Goal: Find specific page/section: Find specific page/section

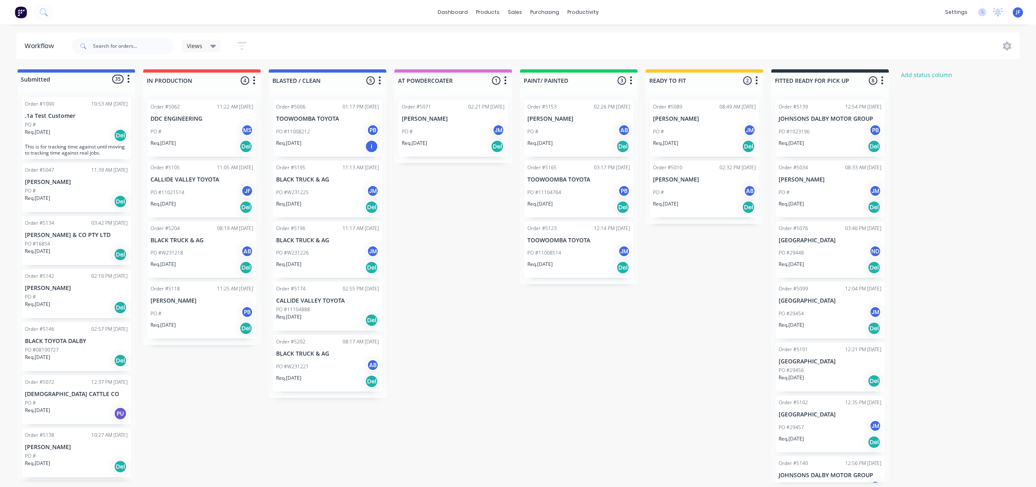
click at [548, 133] on div "PO # AB" at bounding box center [579, 132] width 103 height 16
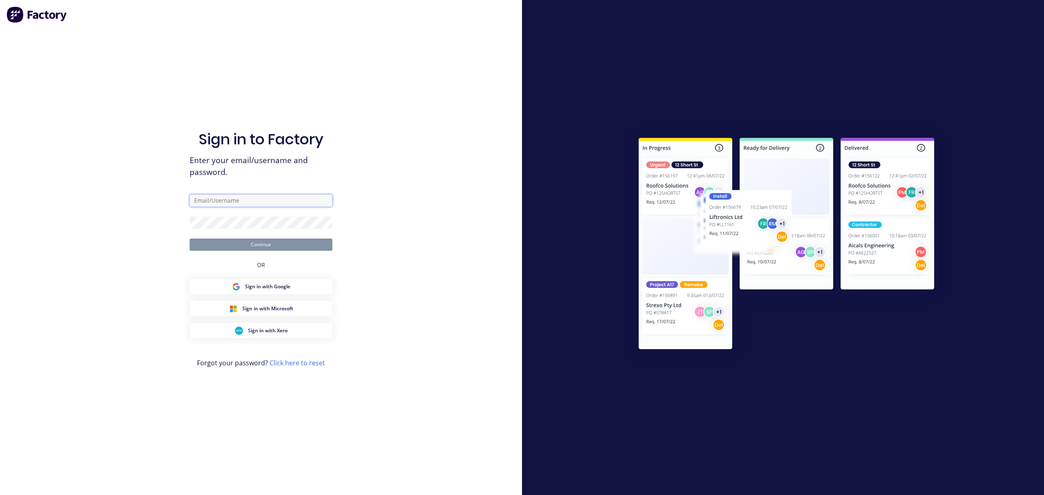
type input "[PERSON_NAME][EMAIL_ADDRESS][DOMAIN_NAME]"
drag, startPoint x: 275, startPoint y: 230, endPoint x: 273, endPoint y: 242, distance: 12.3
click at [273, 233] on form "[PERSON_NAME][EMAIL_ADDRESS][DOMAIN_NAME] Continue" at bounding box center [261, 223] width 143 height 56
click at [273, 242] on button "Continue" at bounding box center [261, 245] width 143 height 12
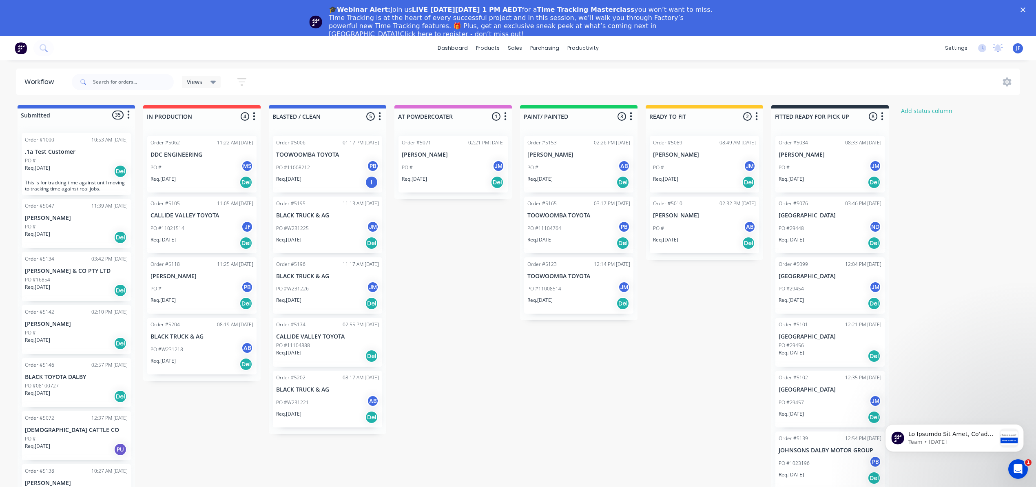
click at [482, 328] on div "Submitted 35 Status colour #4169E1 hex #4169E1 Save Cancel Summaries Total orde…" at bounding box center [556, 311] width 1124 height 413
click at [509, 76] on div "Product Catalogue" at bounding box center [524, 74] width 51 height 7
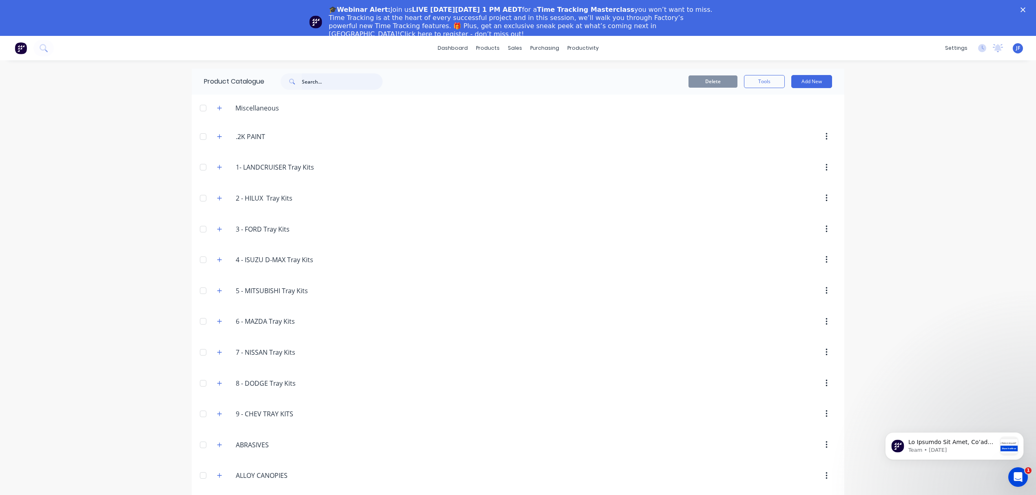
click at [323, 85] on input "text" at bounding box center [342, 81] width 81 height 16
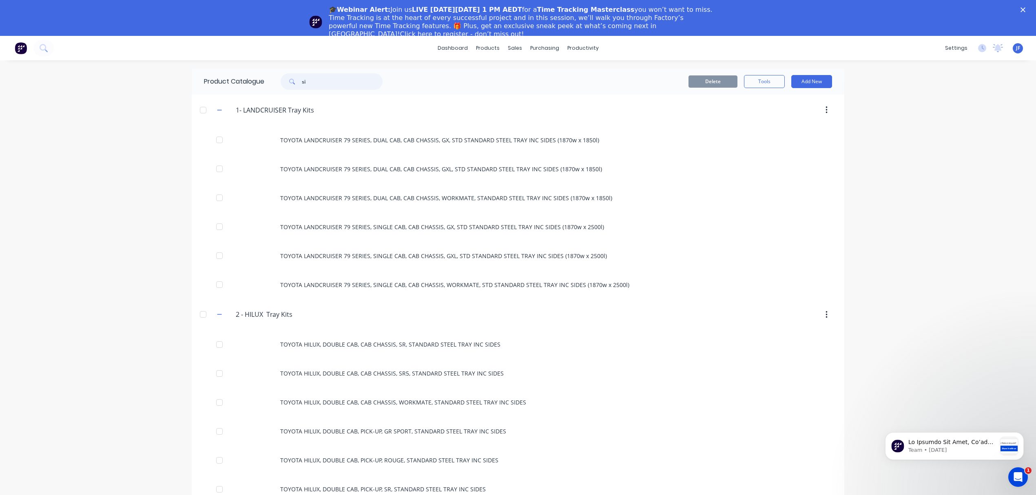
type input "s"
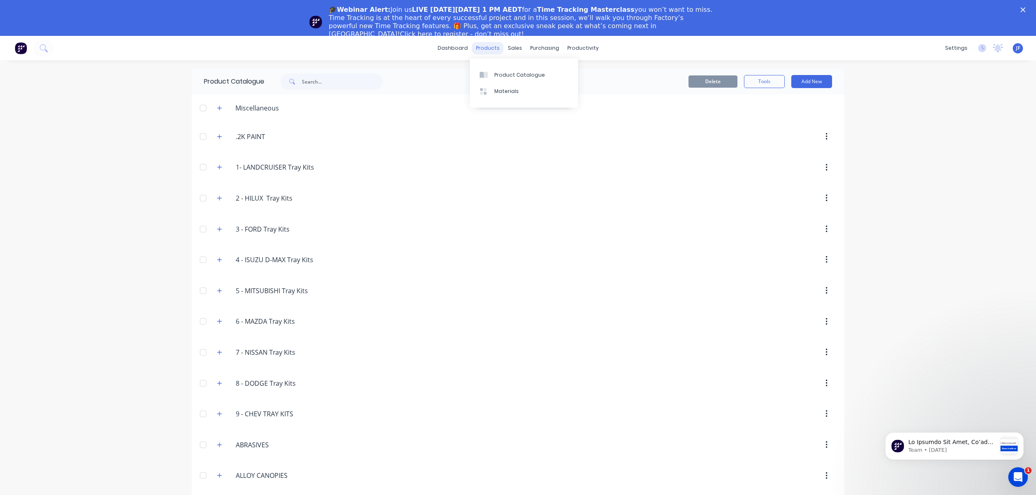
click at [488, 48] on div "products" at bounding box center [488, 48] width 32 height 12
click at [94, 249] on div "dashboard products sales purchasing productivity dashboard products Product Cat…" at bounding box center [518, 283] width 1036 height 495
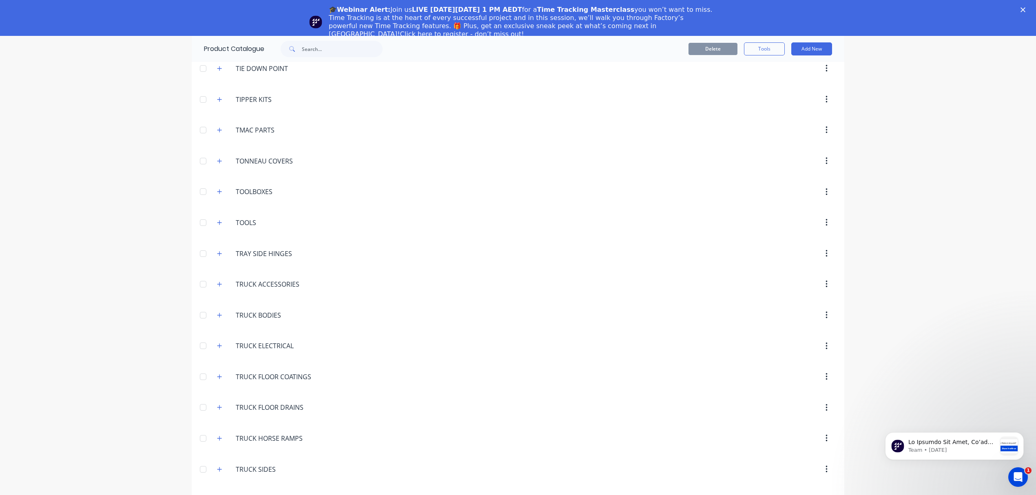
scroll to position [3264, 0]
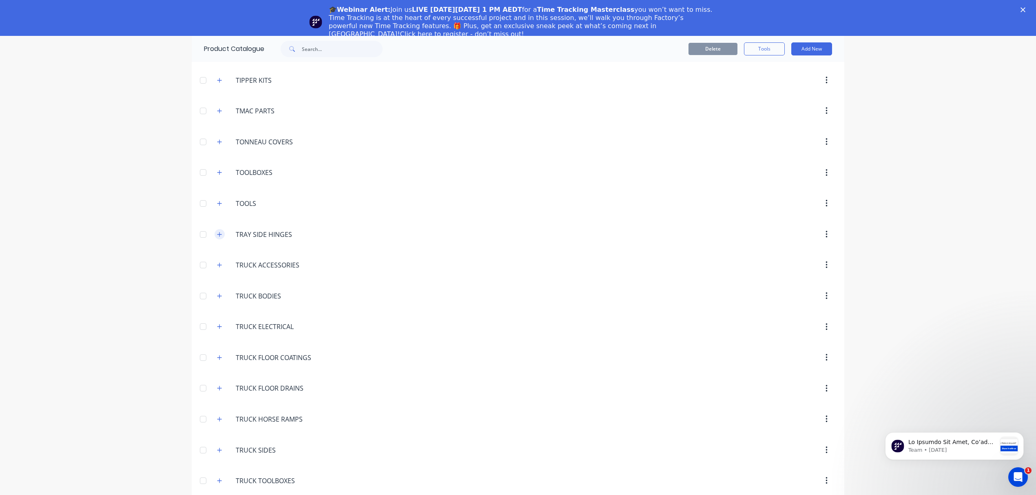
click at [217, 237] on icon "button" at bounding box center [219, 235] width 5 height 6
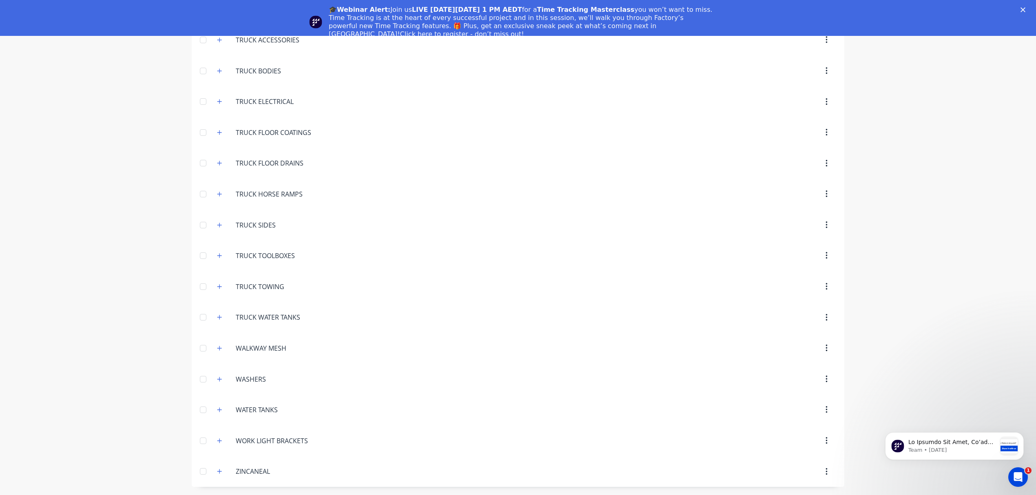
scroll to position [3222, 0]
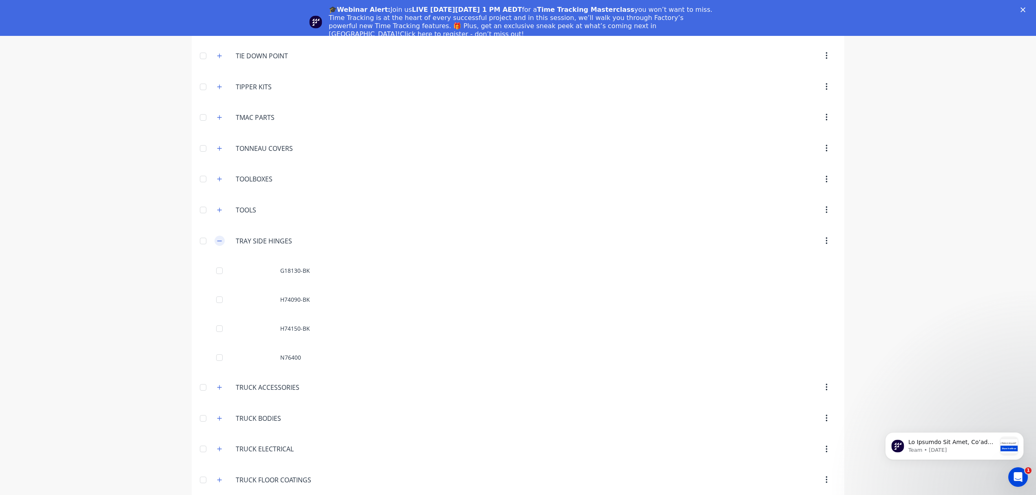
click at [217, 244] on icon "button" at bounding box center [219, 241] width 5 height 6
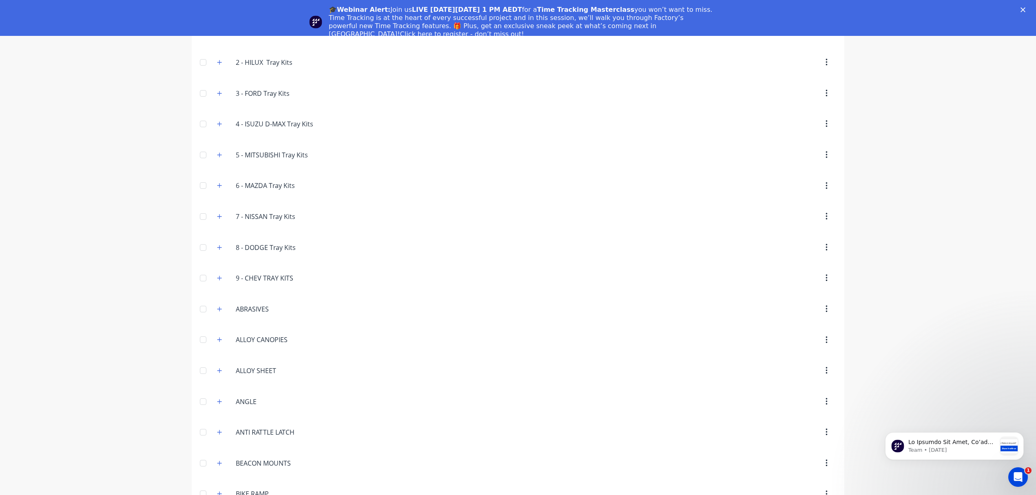
scroll to position [0, 0]
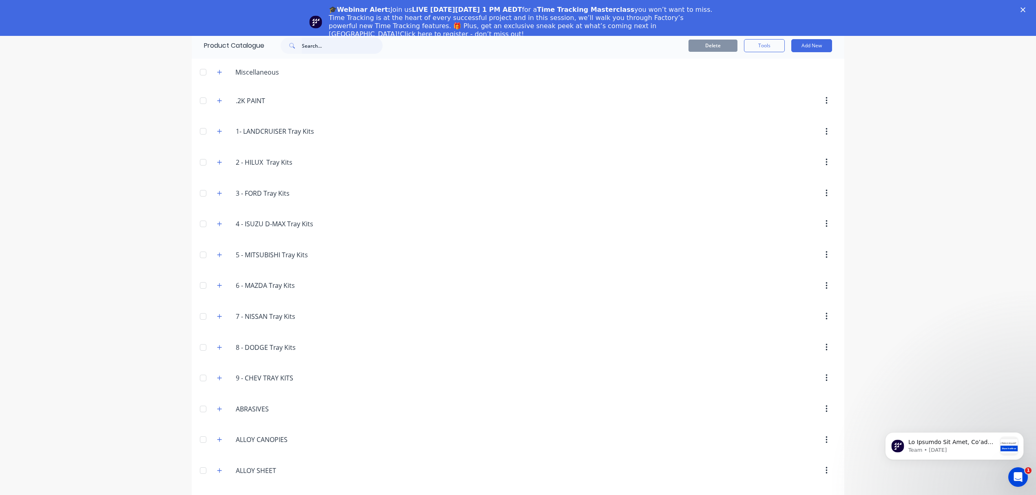
click at [313, 47] on input "text" at bounding box center [342, 46] width 81 height 16
type input "d"
type input "s"
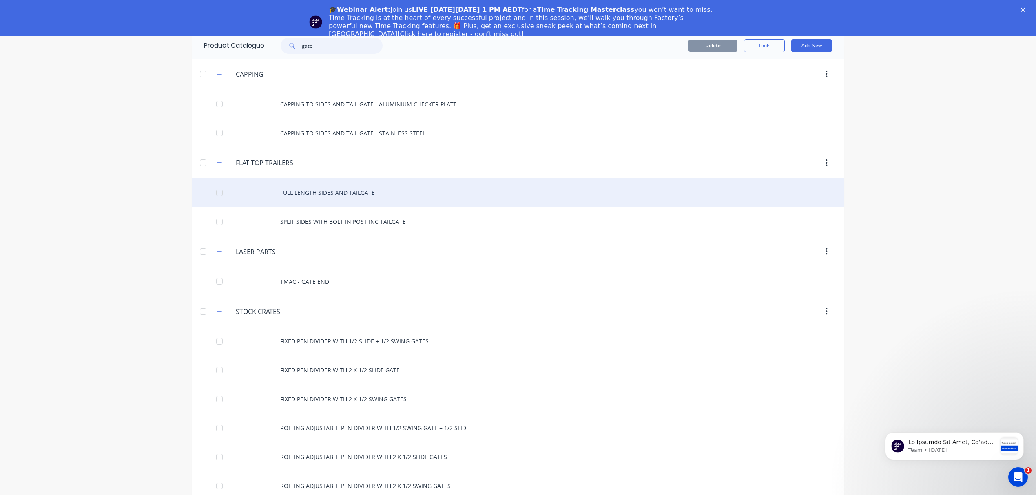
type input "gate"
click at [302, 190] on div "FULL LENGTH SIDES AND TAILGATE" at bounding box center [518, 192] width 653 height 29
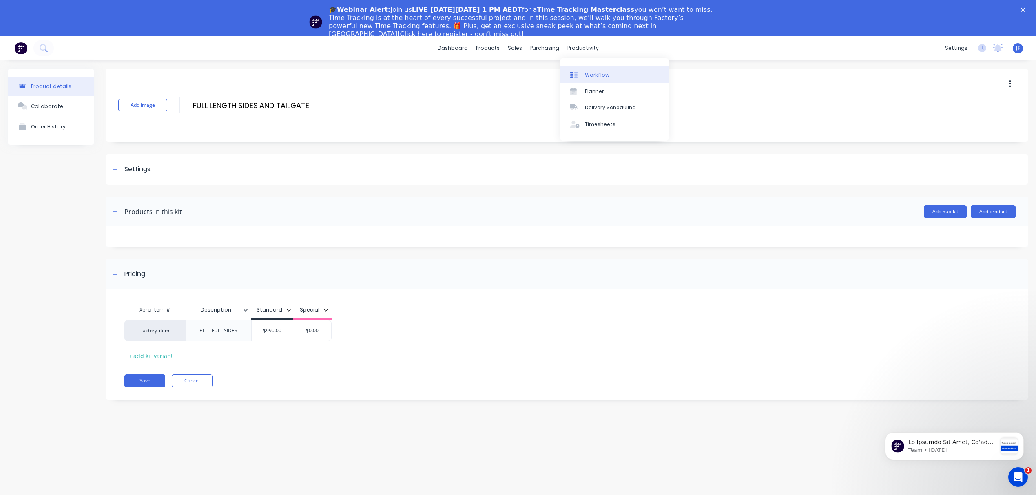
click at [596, 75] on div "Workflow" at bounding box center [597, 74] width 24 height 7
